Goal: Information Seeking & Learning: Learn about a topic

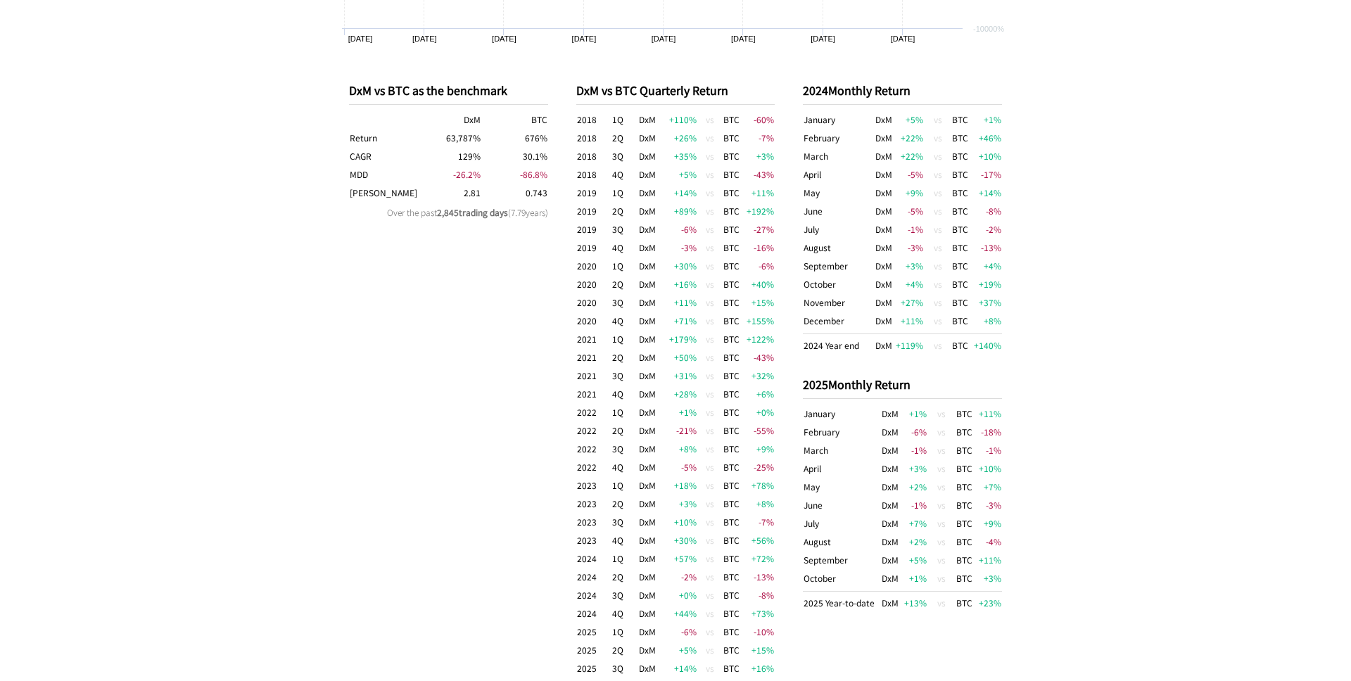
scroll to position [790, 0]
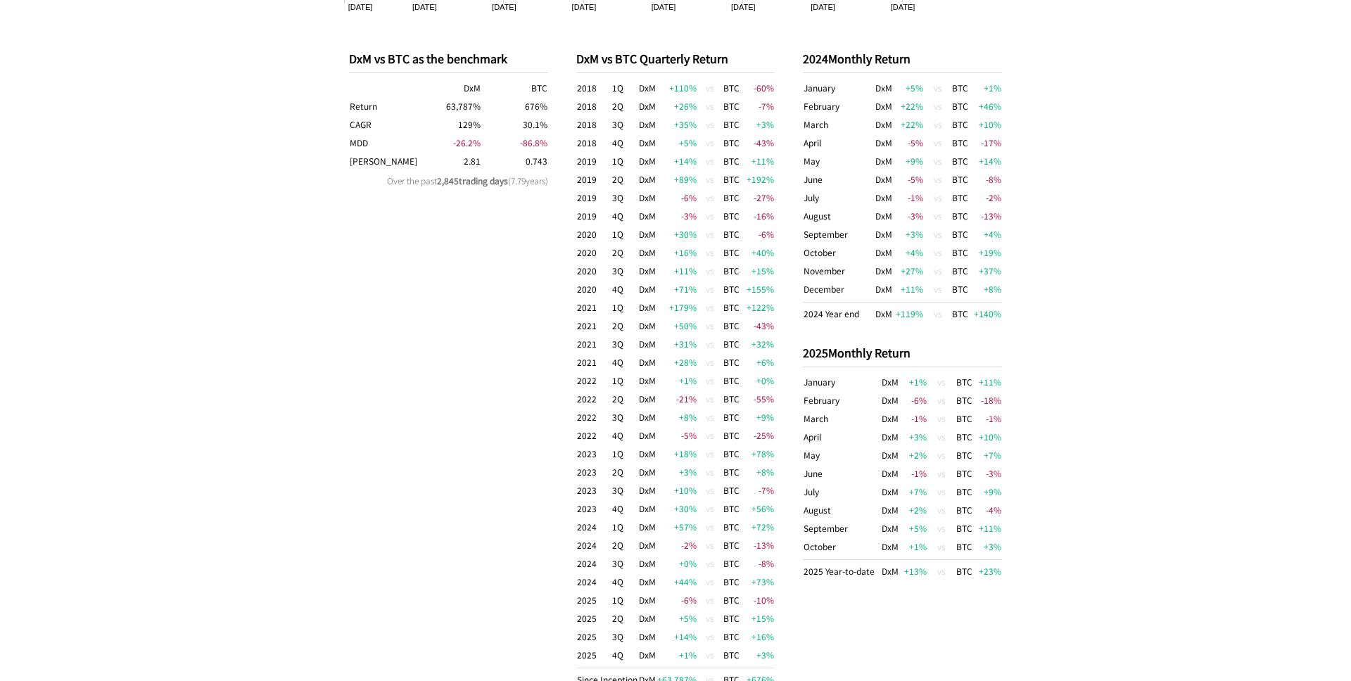
click at [907, 571] on td "+13 %" at bounding box center [914, 570] width 28 height 21
click at [920, 630] on div "2024 Monthly Return January DxM +5 % vs BTC +1 % February DxM +22 % vs BTC +46 …" at bounding box center [902, 369] width 199 height 681
click at [914, 538] on td "+1 %" at bounding box center [914, 549] width 28 height 23
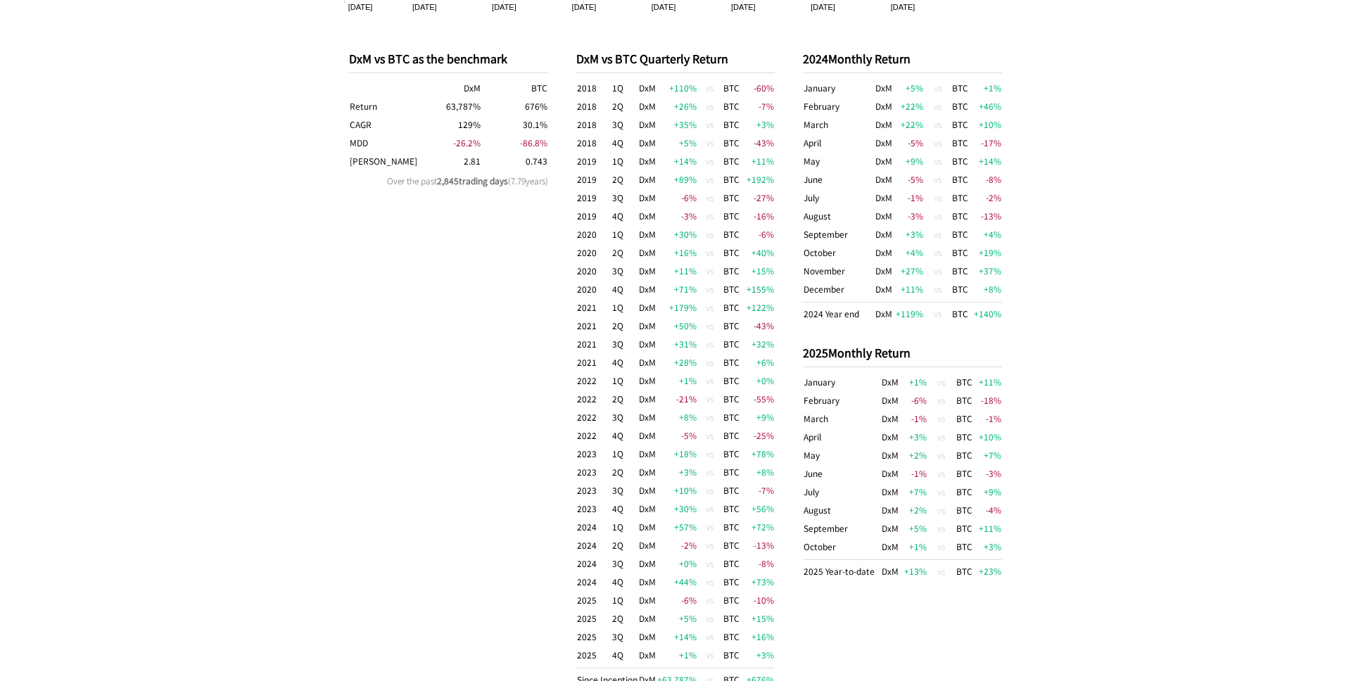
click at [914, 501] on td "+2 %" at bounding box center [914, 510] width 28 height 18
drag, startPoint x: 914, startPoint y: 500, endPoint x: 914, endPoint y: 452, distance: 47.8
click at [914, 453] on tbody "January DxM +1 % vs BTC +11 % February DxM -6 % vs BTC -18 % March DxM -1 % vs …" at bounding box center [902, 477] width 199 height 208
click at [914, 452] on td "+2 %" at bounding box center [914, 455] width 28 height 18
drag, startPoint x: 914, startPoint y: 450, endPoint x: 914, endPoint y: 434, distance: 16.2
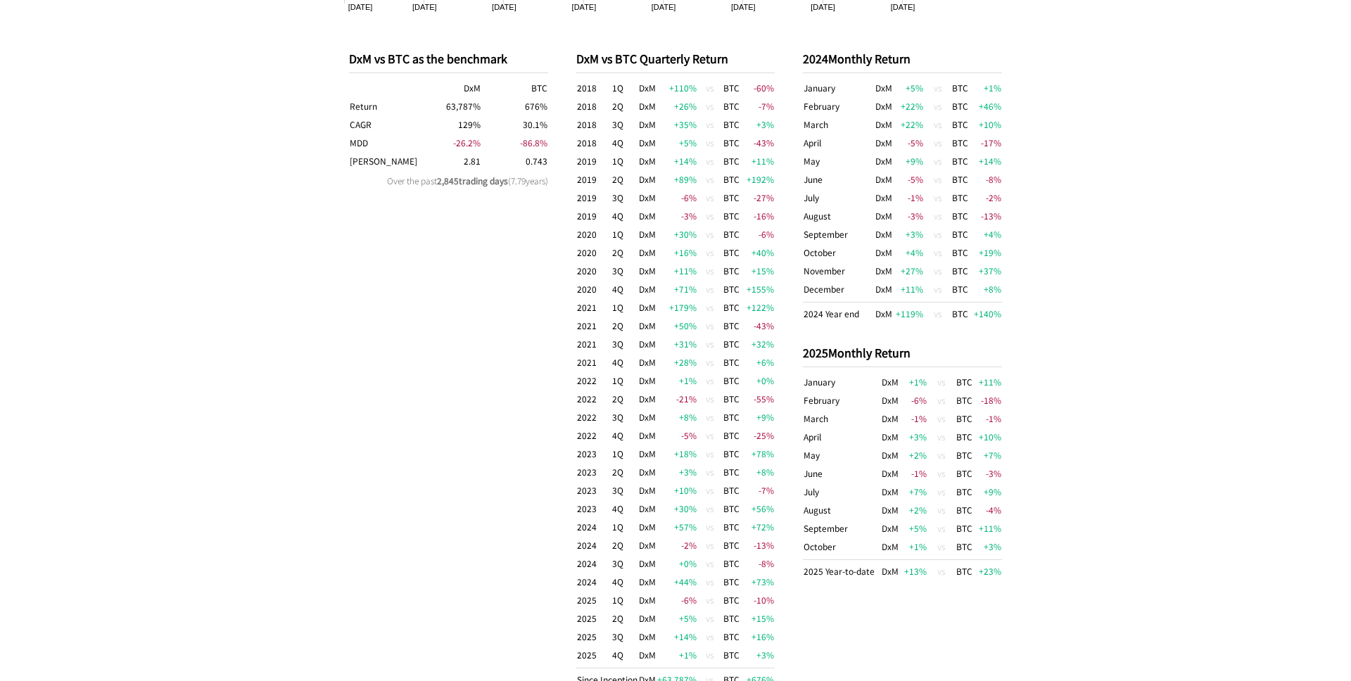
click at [914, 434] on tbody "January DxM +1 % vs BTC +11 % February DxM -6 % vs BTC -18 % March DxM -1 % vs …" at bounding box center [902, 477] width 199 height 208
click at [914, 428] on td "+3 %" at bounding box center [914, 437] width 28 height 18
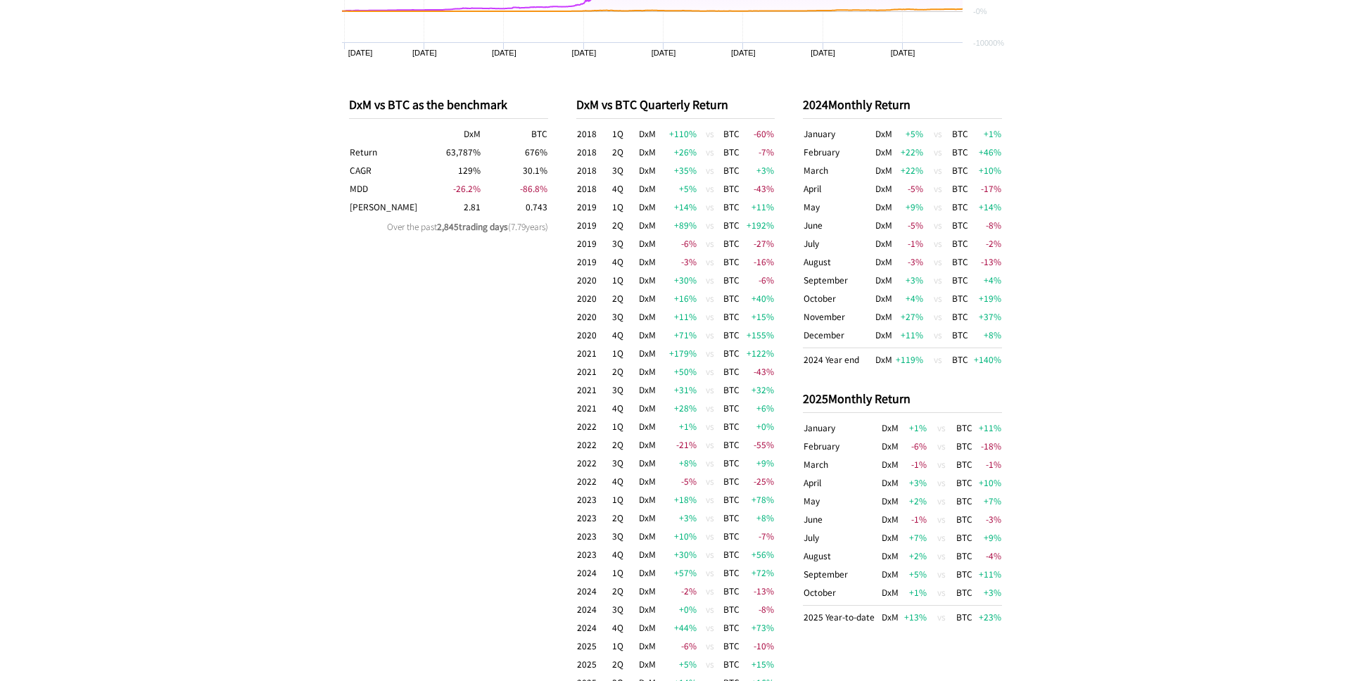
scroll to position [728, 0]
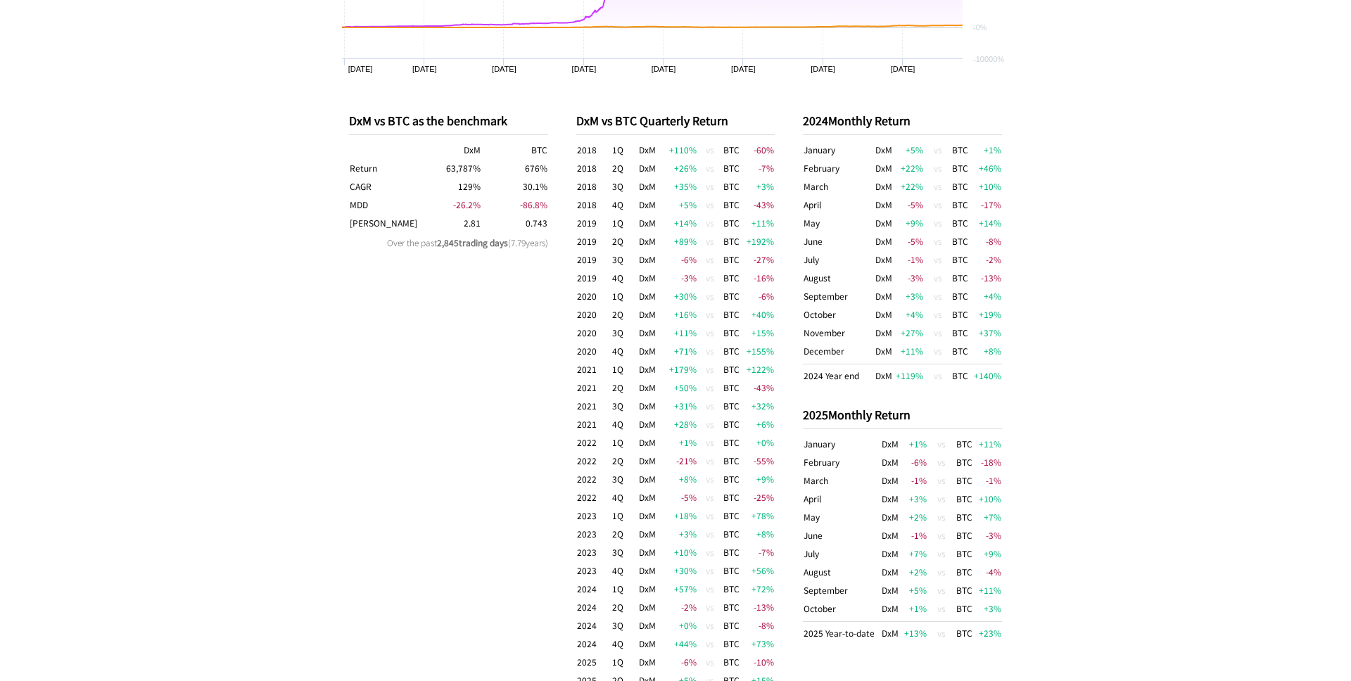
click at [911, 371] on td "+119 %" at bounding box center [909, 374] width 29 height 21
click at [920, 388] on div "2024 Monthly Return January DxM +5 % vs BTC +1 % February DxM +22 % vs BTC +46 …" at bounding box center [902, 431] width 199 height 681
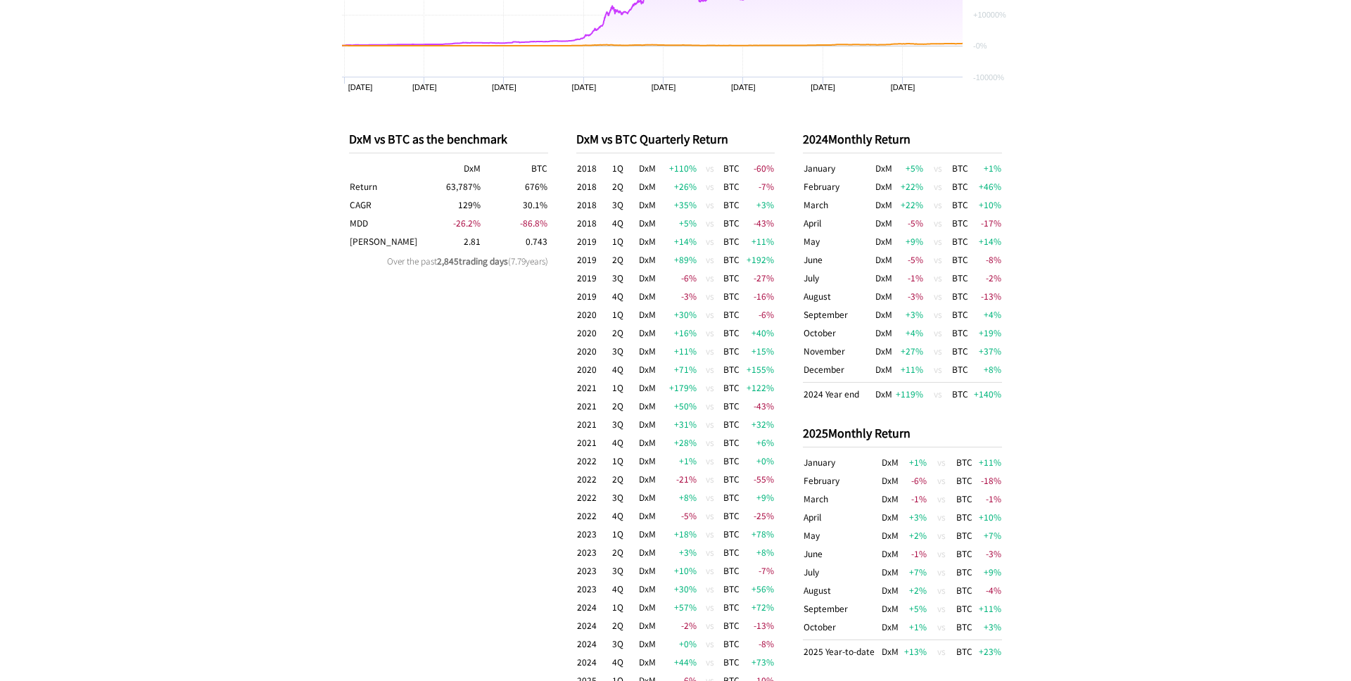
scroll to position [850, 0]
